Goal: Information Seeking & Learning: Learn about a topic

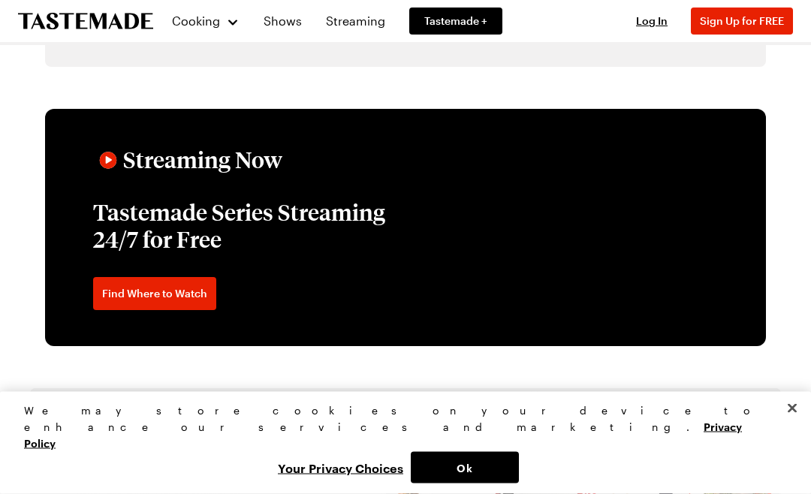
scroll to position [2134, 0]
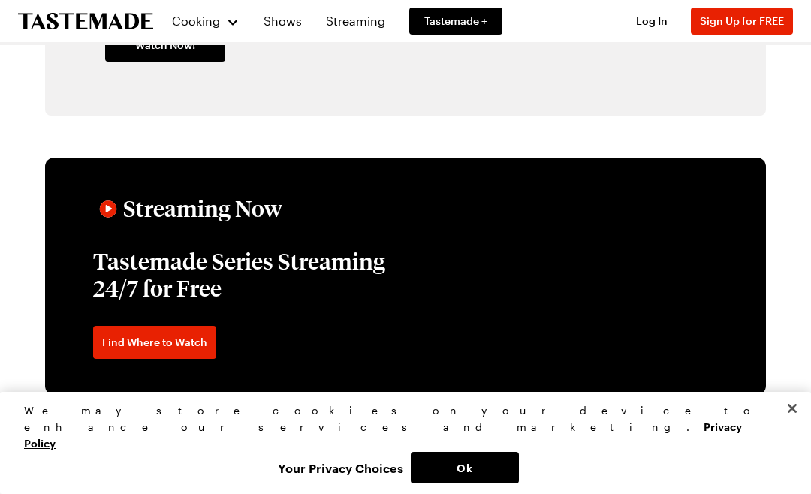
click at [222, 24] on div "Cooking" at bounding box center [205, 21] width 68 height 18
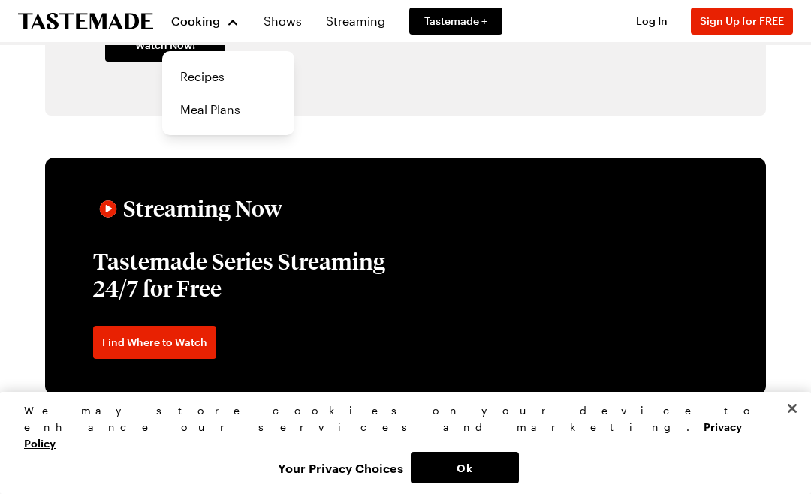
click at [236, 79] on link "Recipes" at bounding box center [228, 76] width 114 height 33
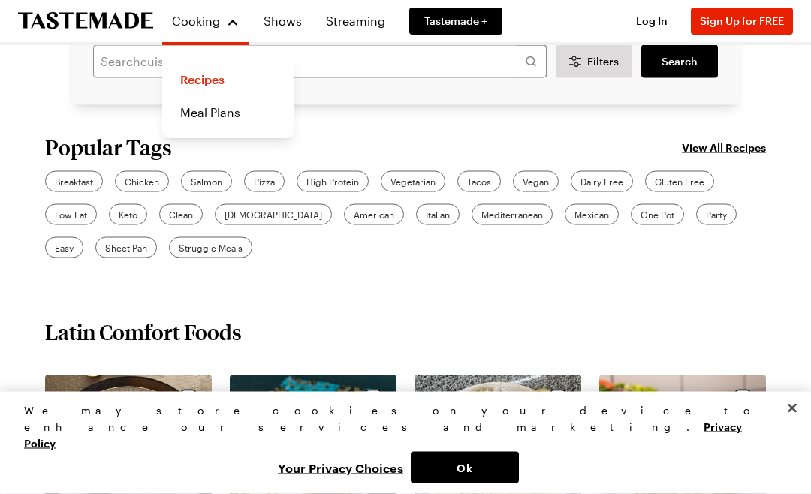
scroll to position [409, 0]
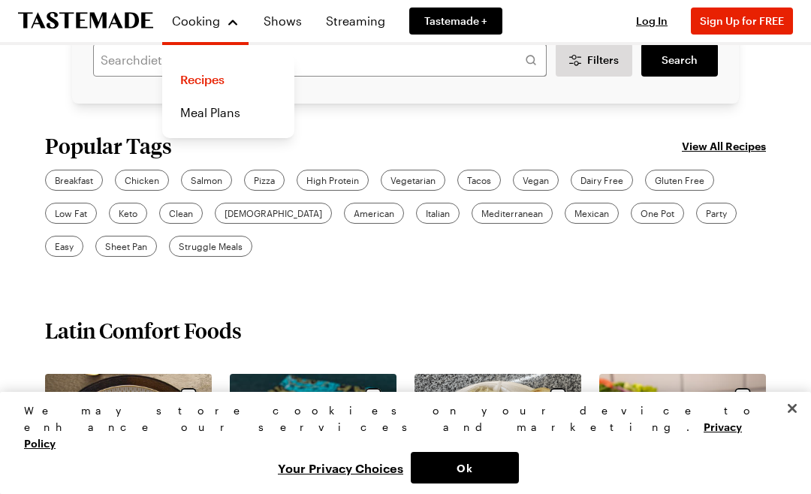
click at [406, 172] on div "Vegetarian" at bounding box center [413, 180] width 65 height 21
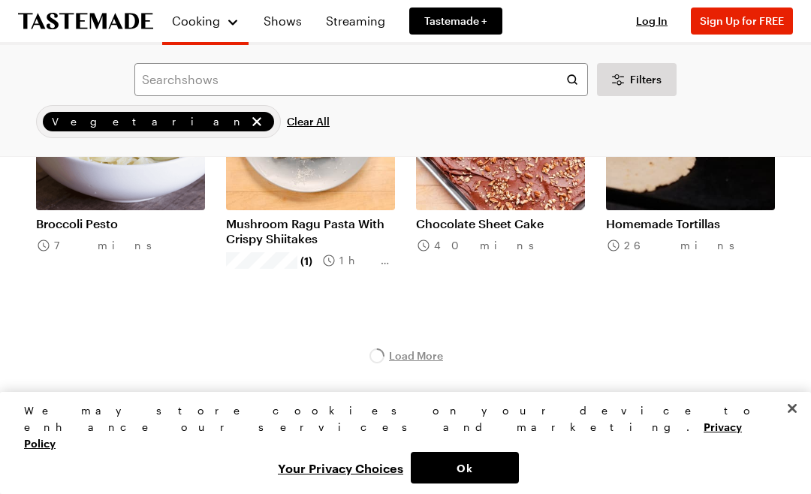
scroll to position [7013, 0]
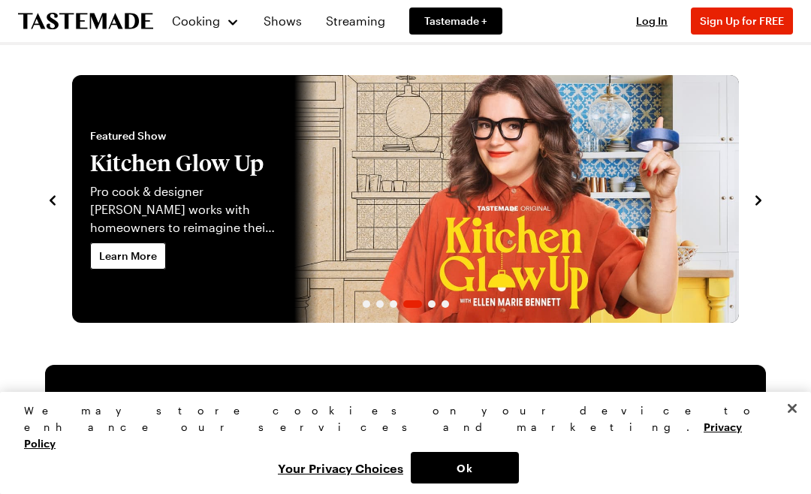
click at [444, 29] on link "Tastemade +" at bounding box center [455, 21] width 93 height 27
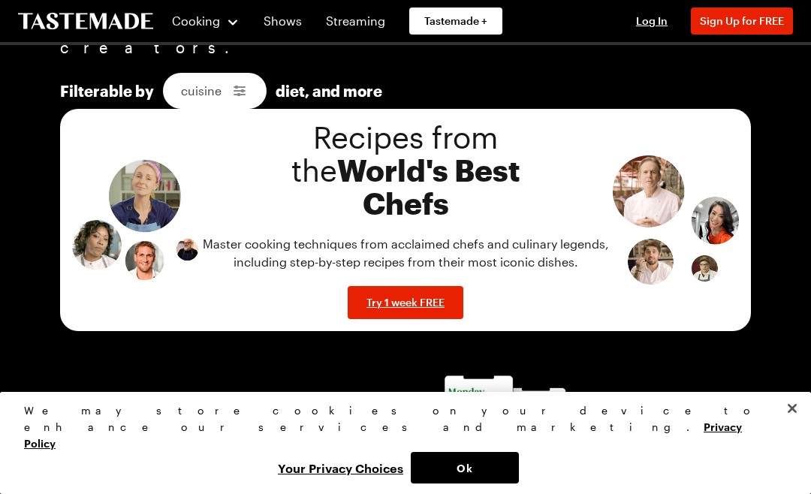
scroll to position [1497, 0]
